Goal: Find contact information: Find contact information

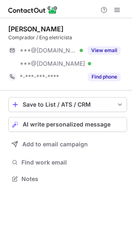
scroll to position [173, 132]
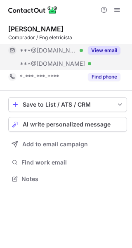
click at [104, 52] on button "View email" at bounding box center [104, 50] width 33 height 8
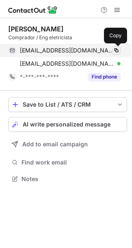
click at [117, 50] on span at bounding box center [116, 50] width 7 height 7
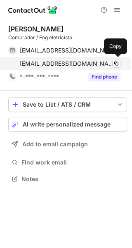
scroll to position [173, 132]
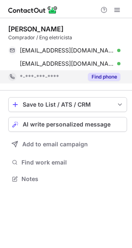
click at [113, 74] on button "Find phone" at bounding box center [104, 77] width 33 height 8
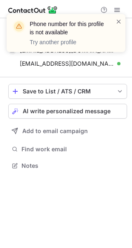
scroll to position [160, 132]
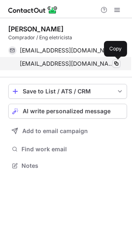
click at [116, 64] on span at bounding box center [116, 63] width 7 height 7
